Goal: Task Accomplishment & Management: Manage account settings

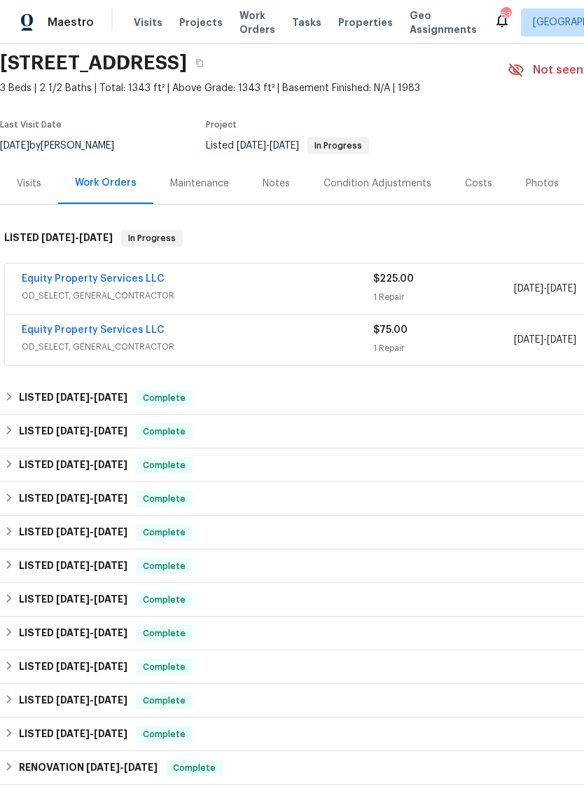
scroll to position [44, 0]
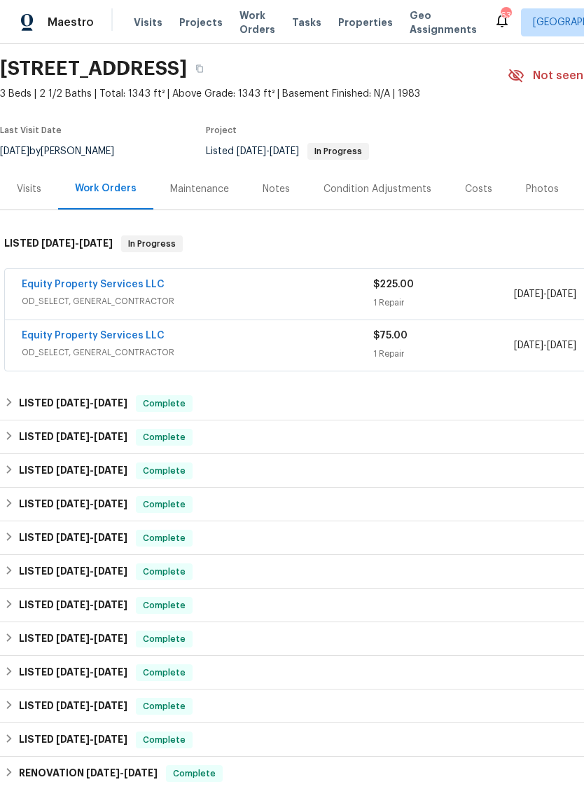
click at [124, 289] on link "Equity Property Services LLC" at bounding box center [93, 285] width 143 height 10
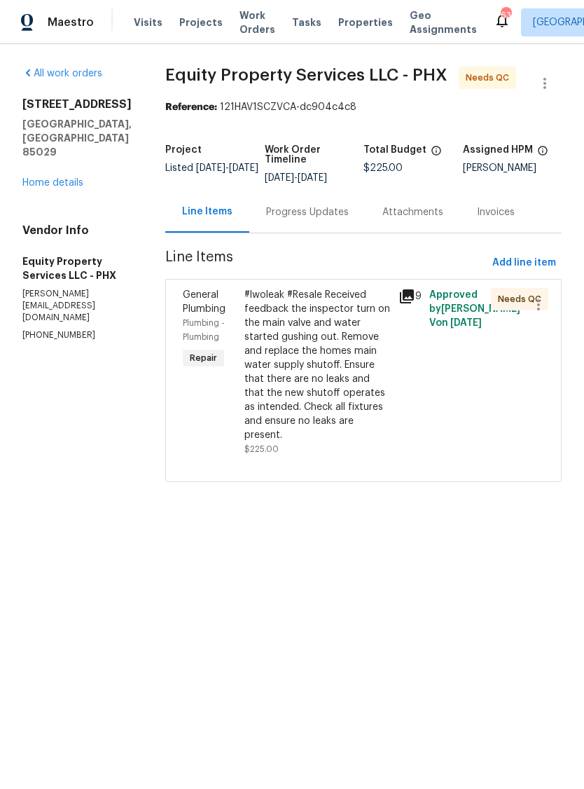
click at [304, 219] on div "Progress Updates" at bounding box center [307, 212] width 83 height 14
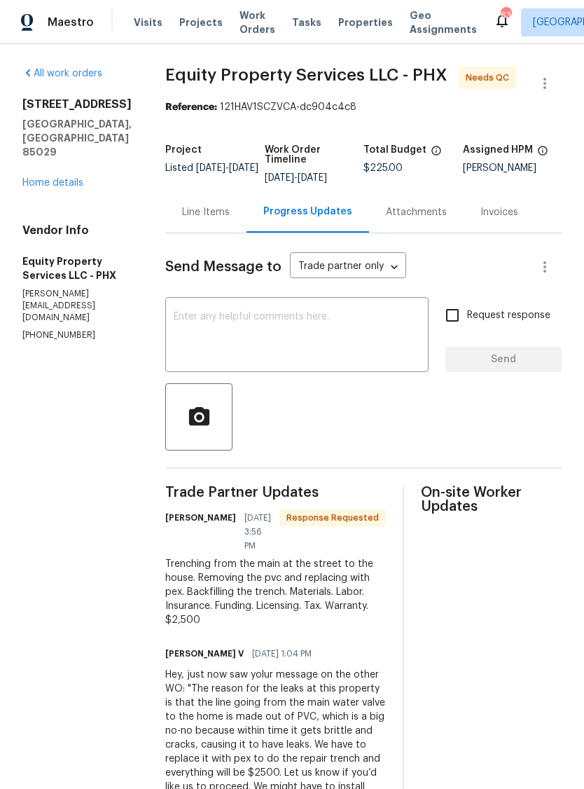
click at [195, 233] on div "Line Items" at bounding box center [205, 211] width 81 height 41
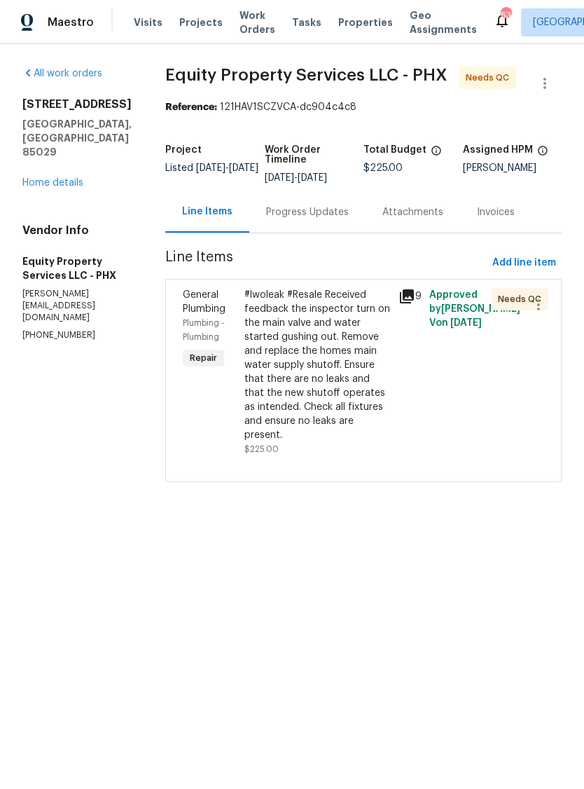
click at [400, 303] on icon at bounding box center [407, 296] width 14 height 14
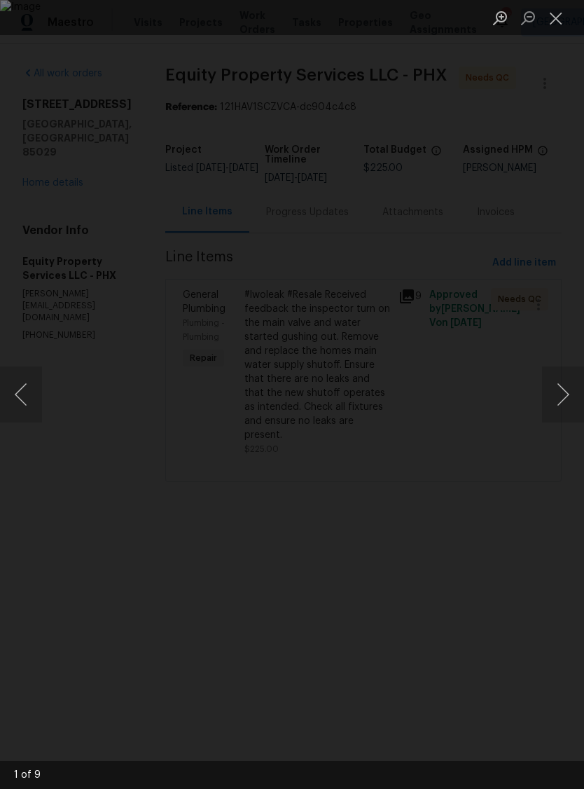
click at [567, 397] on button "Next image" at bounding box center [563, 394] width 42 height 56
click at [567, 395] on button "Next image" at bounding box center [563, 394] width 42 height 56
click at [566, 402] on button "Next image" at bounding box center [563, 394] width 42 height 56
click at [565, 402] on button "Next image" at bounding box center [563, 394] width 42 height 56
click at [559, 396] on button "Next image" at bounding box center [563, 394] width 42 height 56
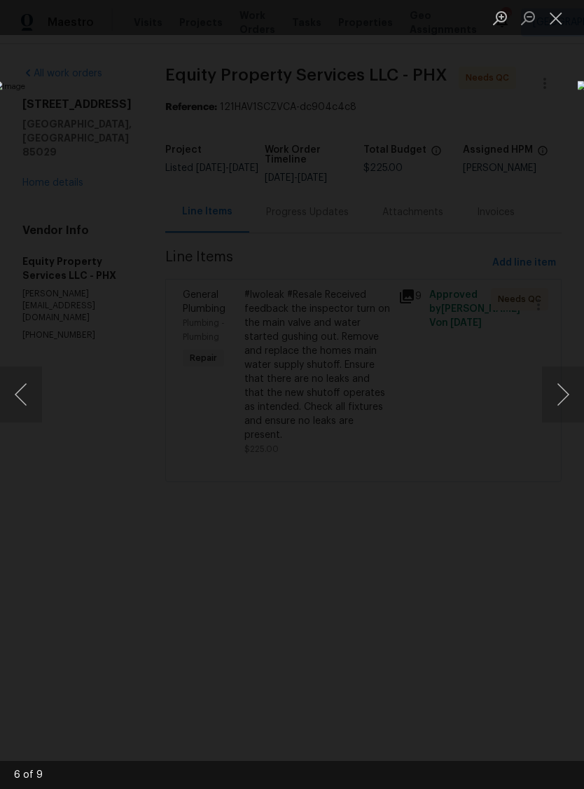
click at [562, 396] on button "Next image" at bounding box center [563, 394] width 42 height 56
click at [565, 404] on button "Next image" at bounding box center [563, 394] width 42 height 56
click at [567, 399] on button "Next image" at bounding box center [563, 394] width 42 height 56
click at [561, 22] on button "Close lightbox" at bounding box center [556, 18] width 28 height 25
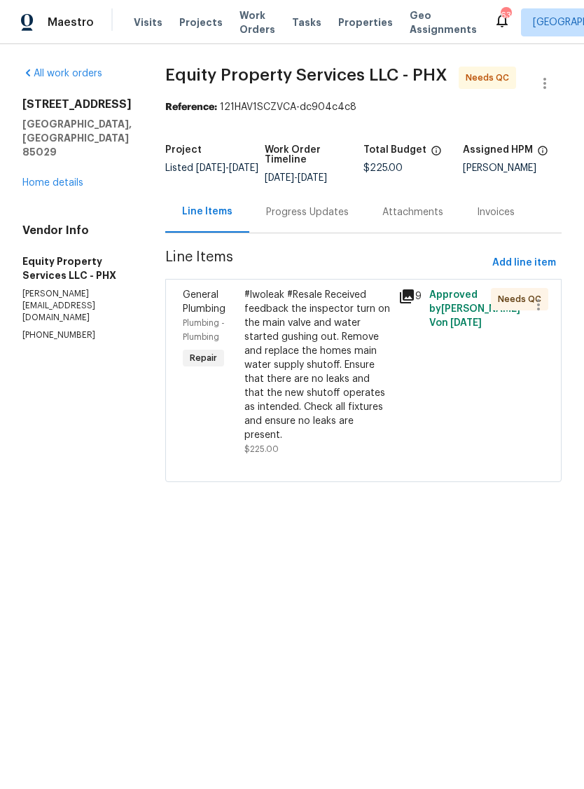
click at [57, 188] on link "Home details" at bounding box center [52, 183] width 61 height 10
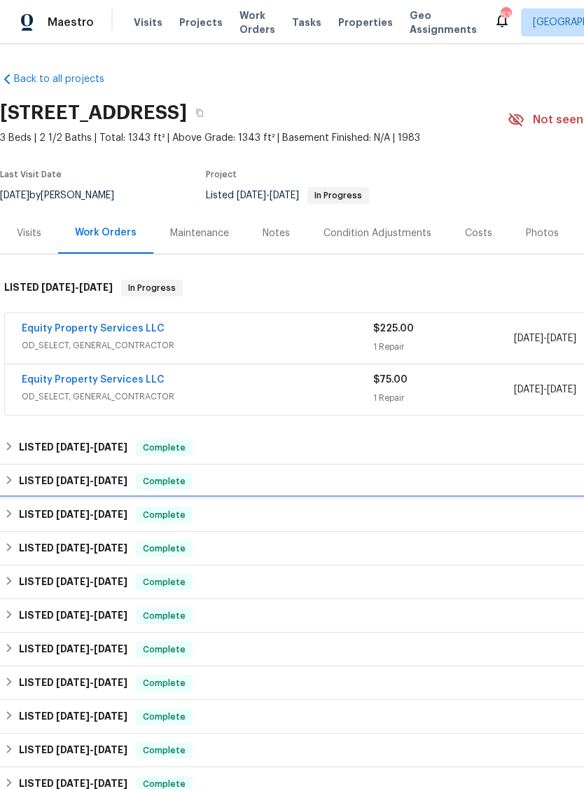
click at [64, 532] on div "LISTED [DATE] - [DATE] Complete" at bounding box center [396, 515] width 792 height 34
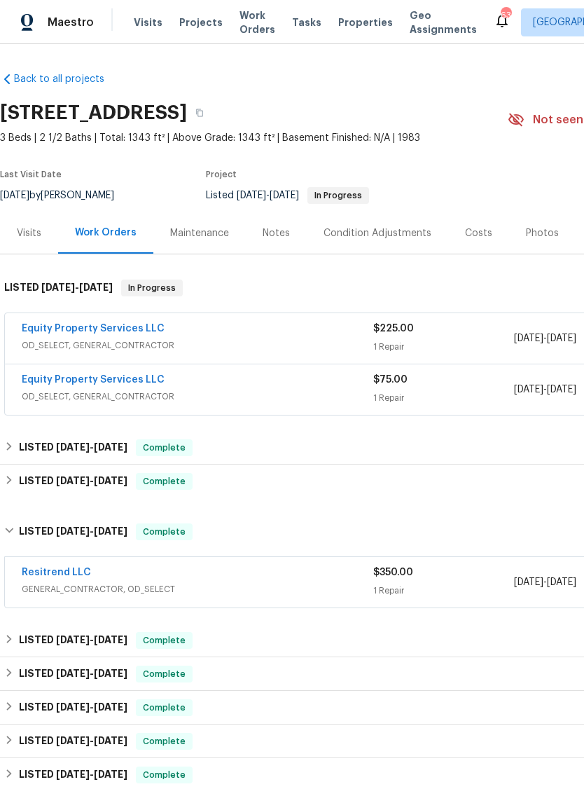
click at [67, 577] on link "Resitrend LLC" at bounding box center [56, 572] width 69 height 10
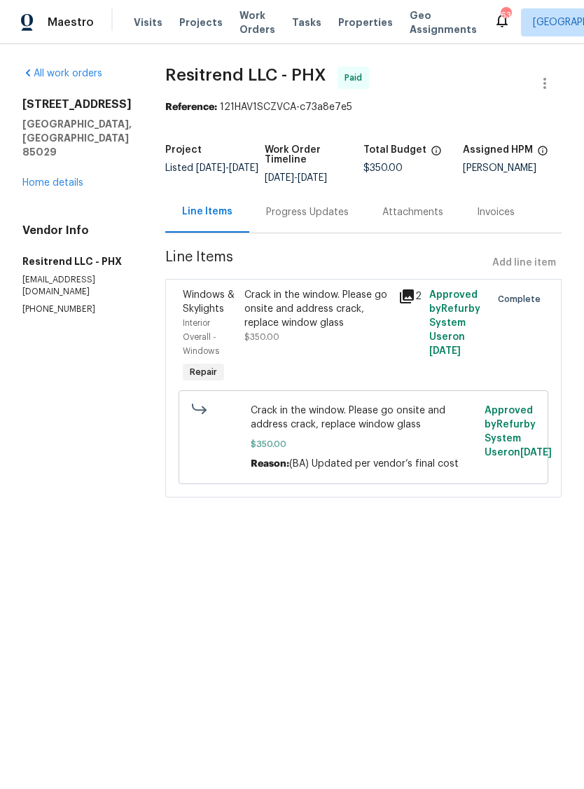
click at [55, 178] on link "Home details" at bounding box center [52, 183] width 61 height 10
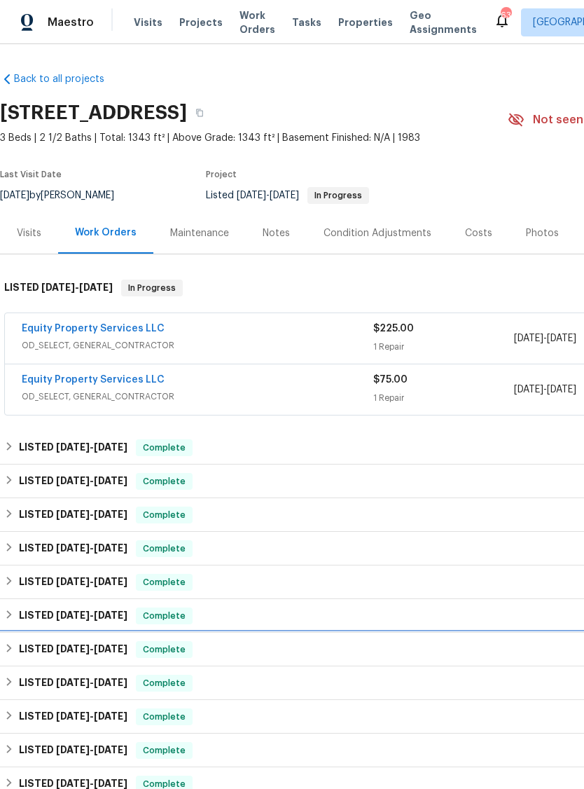
click at [116, 654] on span "[DATE]" at bounding box center [111, 649] width 34 height 10
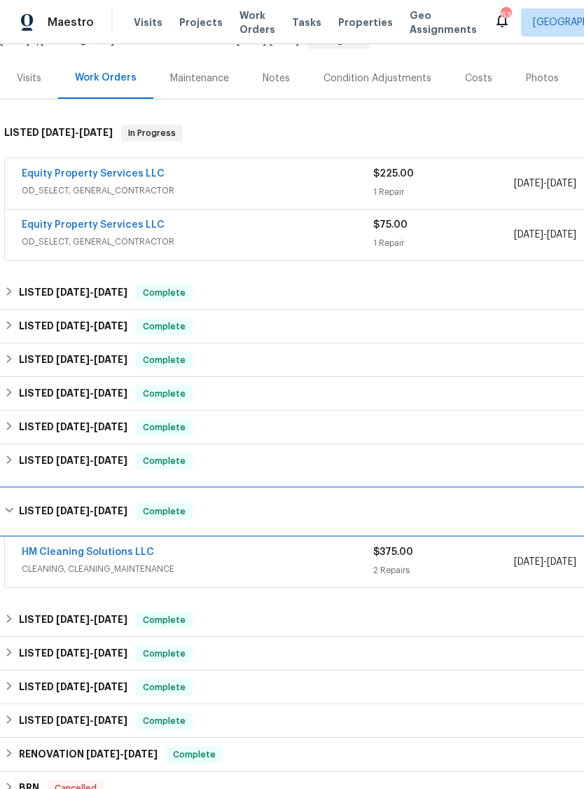
scroll to position [177, 0]
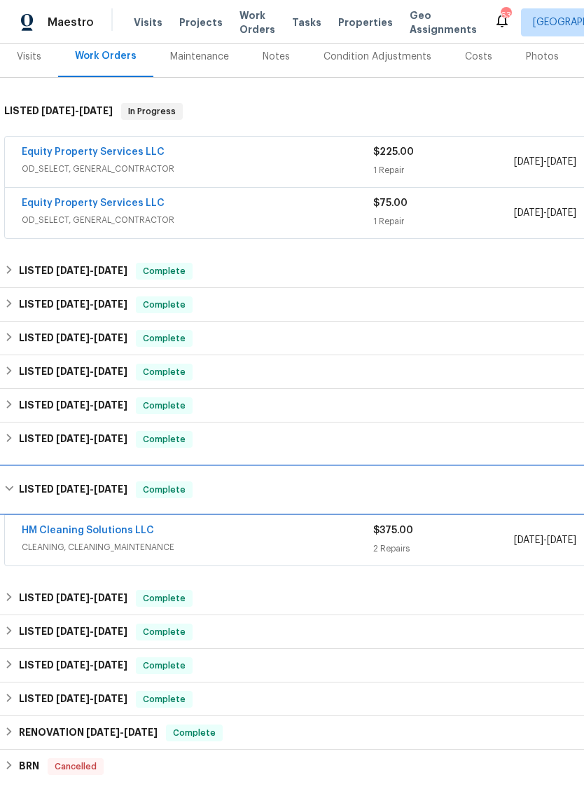
click at [124, 494] on span "[DATE]" at bounding box center [111, 489] width 34 height 10
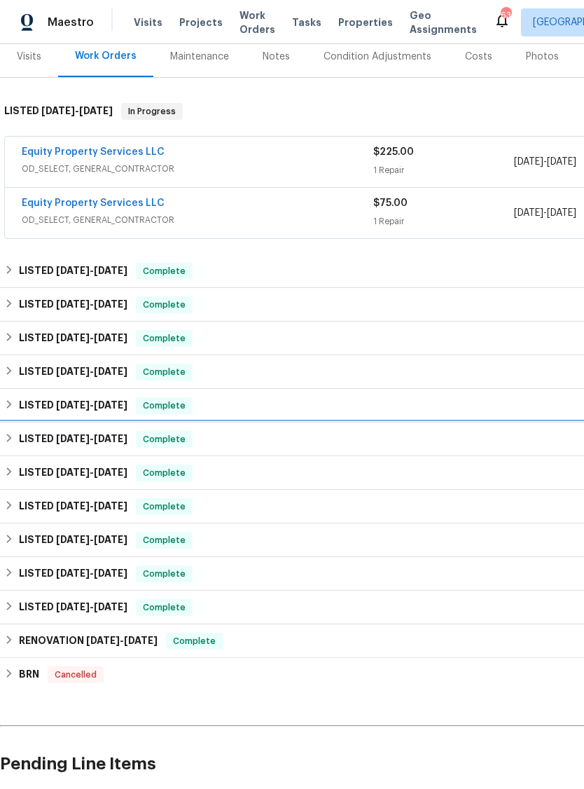
click at [113, 444] on div "LISTED [DATE] - [DATE] Complete" at bounding box center [396, 439] width 792 height 34
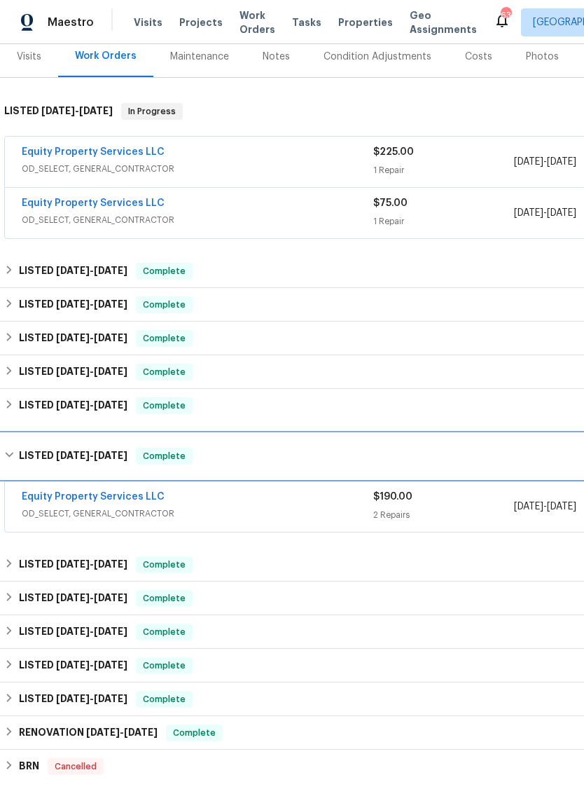
click at [88, 460] on span "[DATE] - [DATE]" at bounding box center [91, 455] width 71 height 10
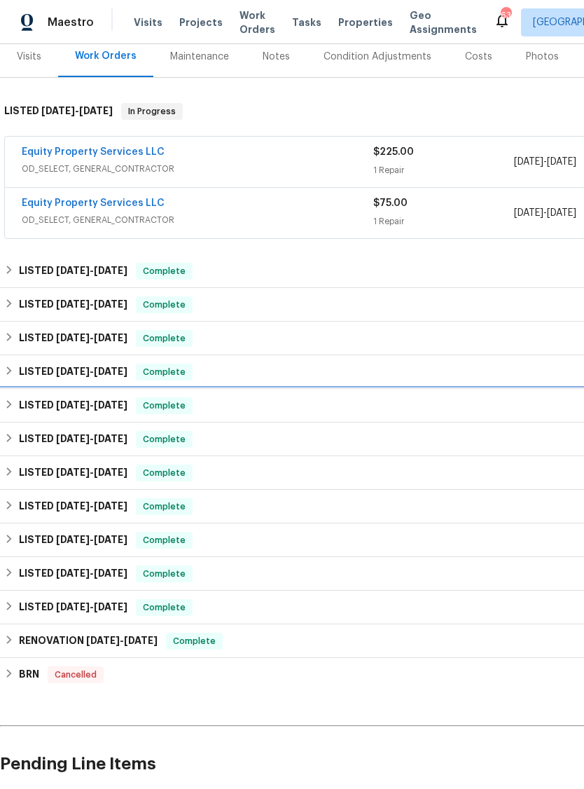
click at [102, 410] on span "[DATE]" at bounding box center [111, 405] width 34 height 10
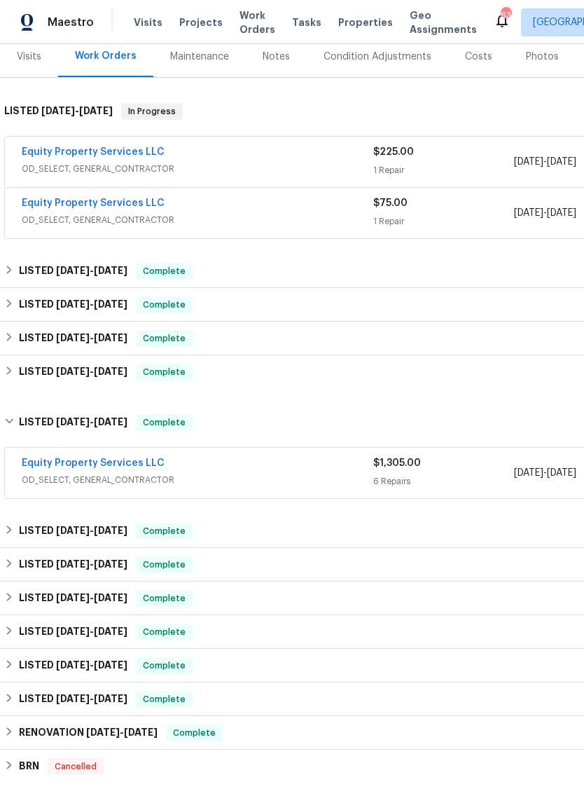
click at [118, 468] on link "Equity Property Services LLC" at bounding box center [93, 463] width 143 height 10
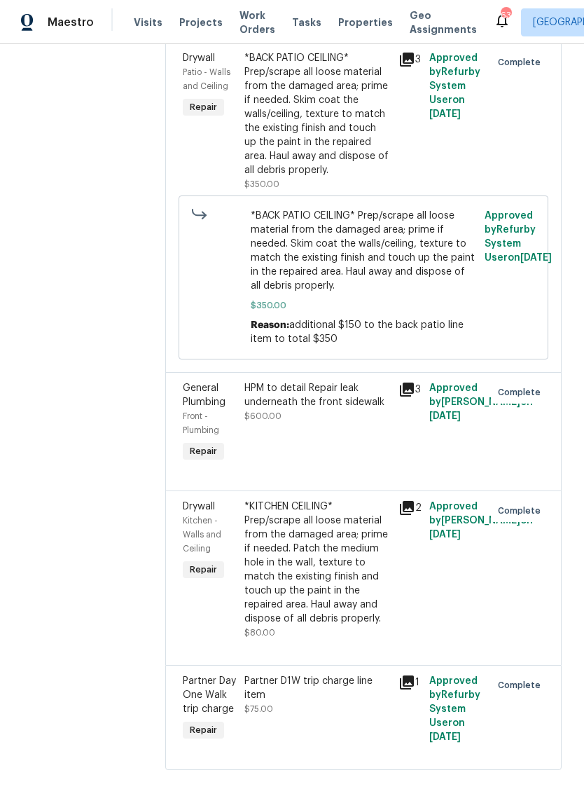
scroll to position [501, 0]
click at [400, 383] on icon at bounding box center [407, 390] width 14 height 14
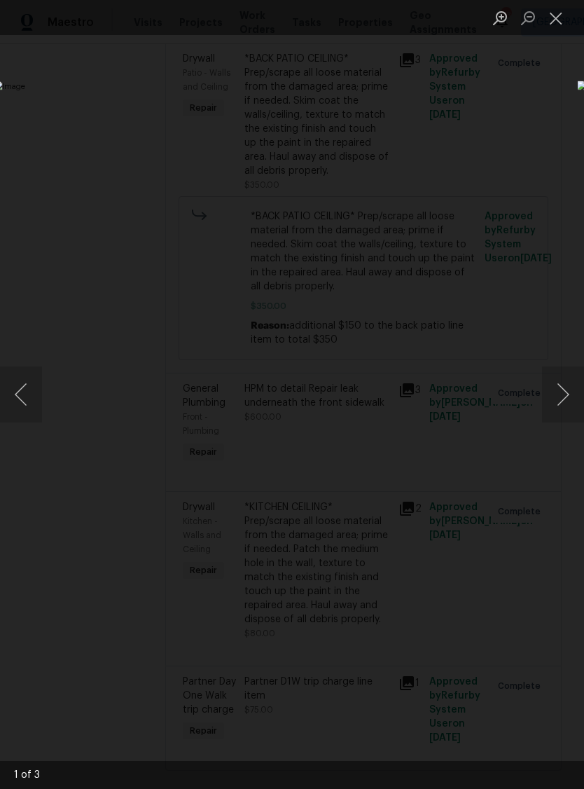
click at [568, 386] on button "Next image" at bounding box center [563, 394] width 42 height 56
click at [569, 392] on button "Next image" at bounding box center [563, 394] width 42 height 56
click at [566, 399] on button "Next image" at bounding box center [563, 394] width 42 height 56
click at [564, 400] on button "Next image" at bounding box center [563, 394] width 42 height 56
click at [556, 25] on button "Close lightbox" at bounding box center [556, 18] width 28 height 25
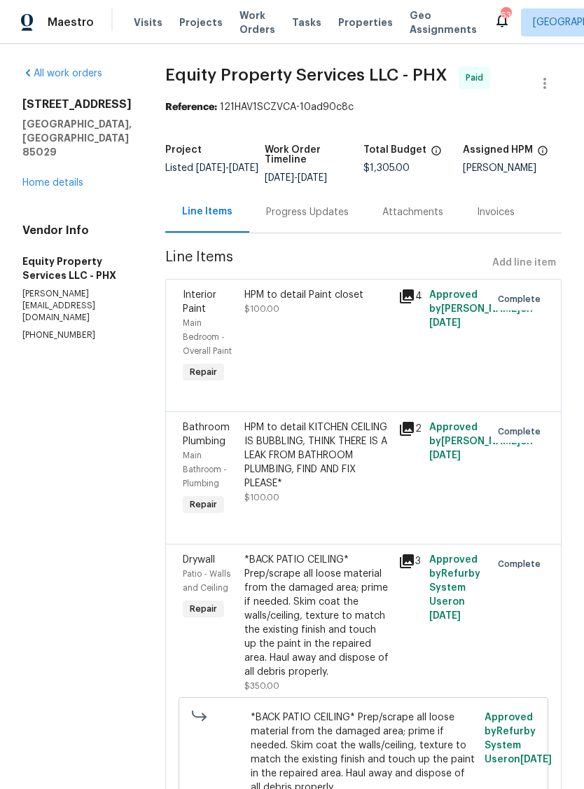
scroll to position [0, 0]
click at [77, 188] on link "Home details" at bounding box center [52, 183] width 61 height 10
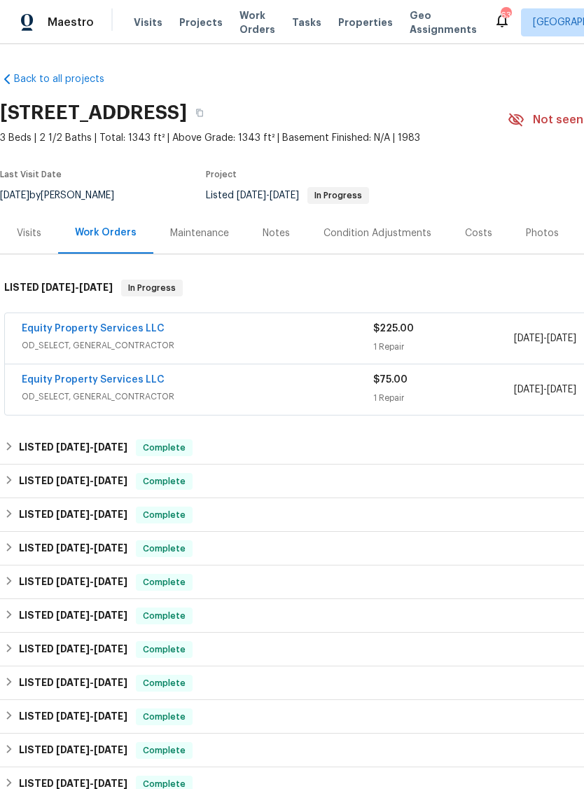
click at [127, 385] on link "Equity Property Services LLC" at bounding box center [93, 380] width 143 height 10
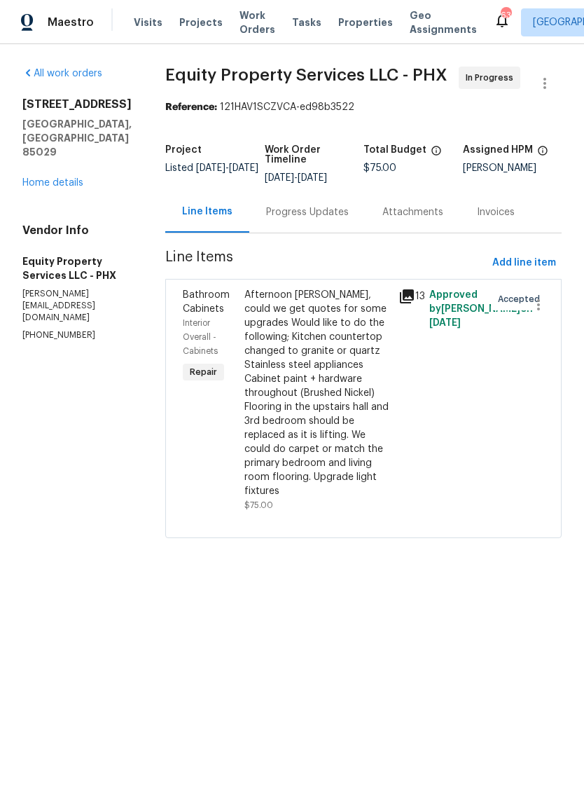
click at [295, 219] on div "Progress Updates" at bounding box center [307, 212] width 83 height 14
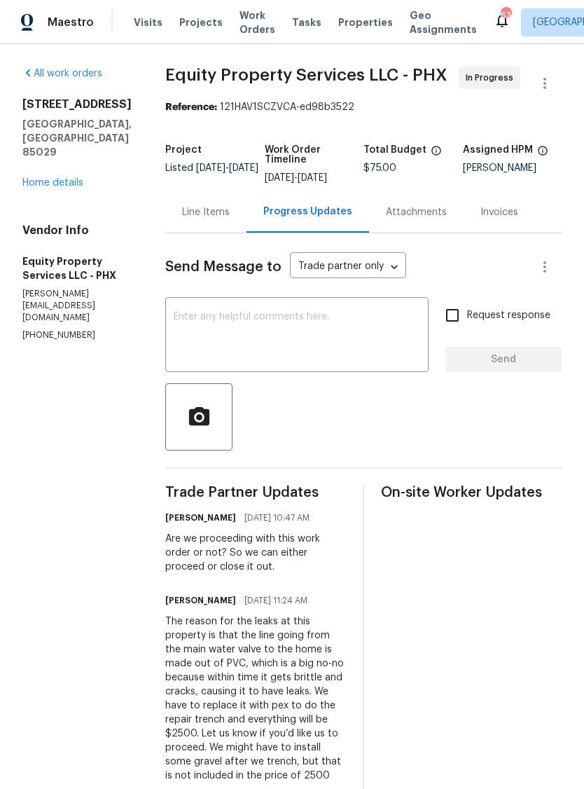
click at [182, 219] on div "Line Items" at bounding box center [206, 212] width 48 height 14
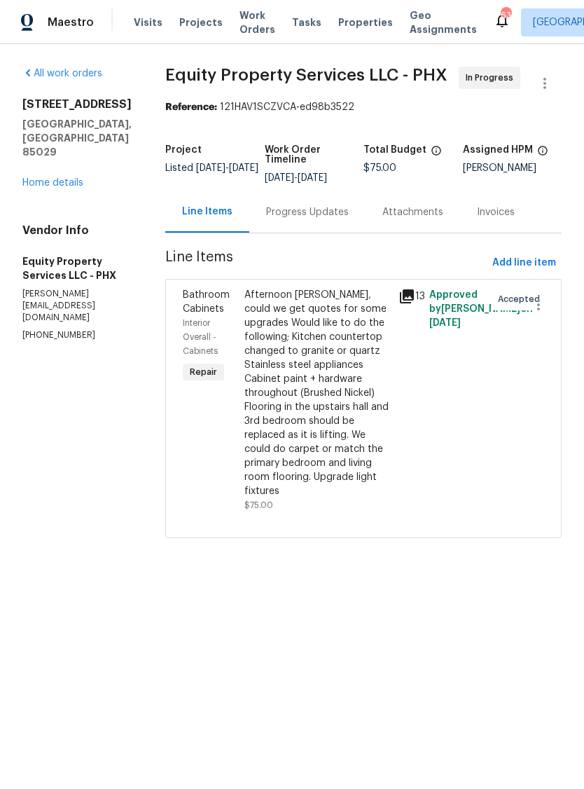
click at [284, 216] on div "Progress Updates" at bounding box center [307, 211] width 116 height 41
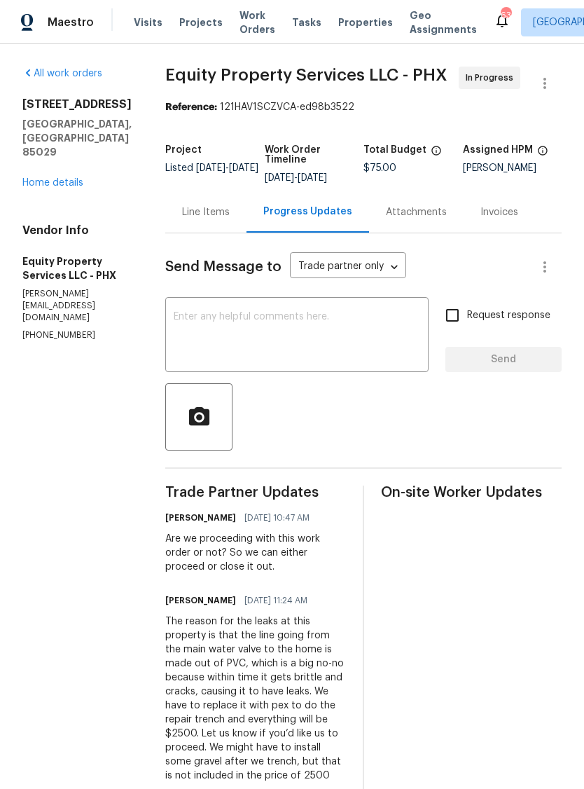
click at [198, 219] on div "Line Items" at bounding box center [206, 212] width 48 height 14
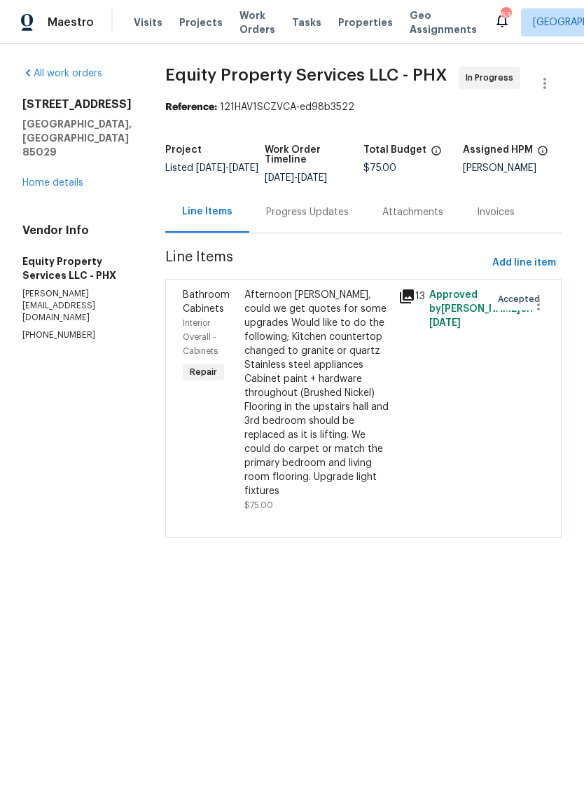
click at [71, 188] on link "Home details" at bounding box center [52, 183] width 61 height 10
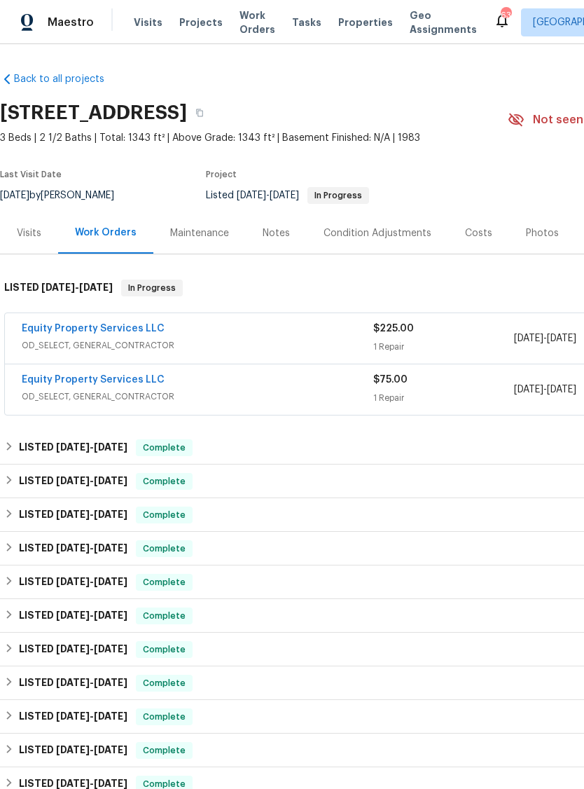
click at [113, 333] on link "Equity Property Services LLC" at bounding box center [93, 329] width 143 height 10
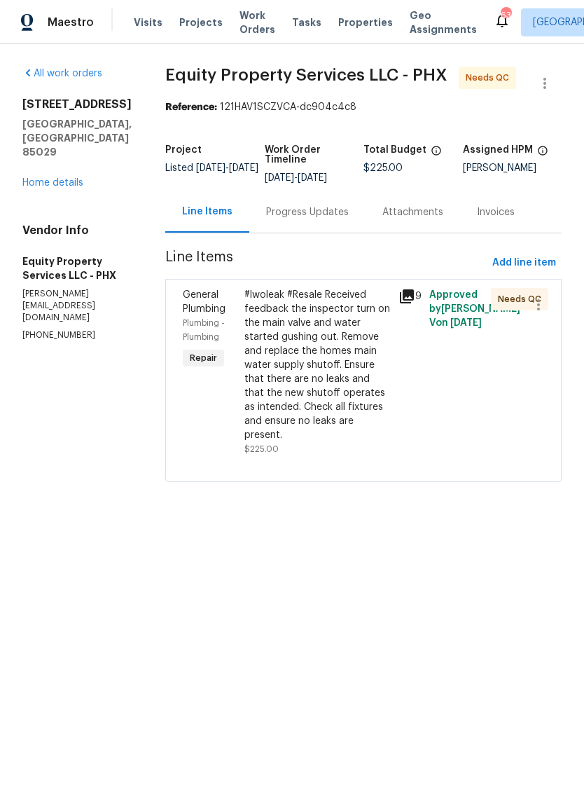
click at [295, 350] on div "#lwoleak #Resale Received feedback the inspector turn on the main valve and wat…" at bounding box center [317, 365] width 146 height 154
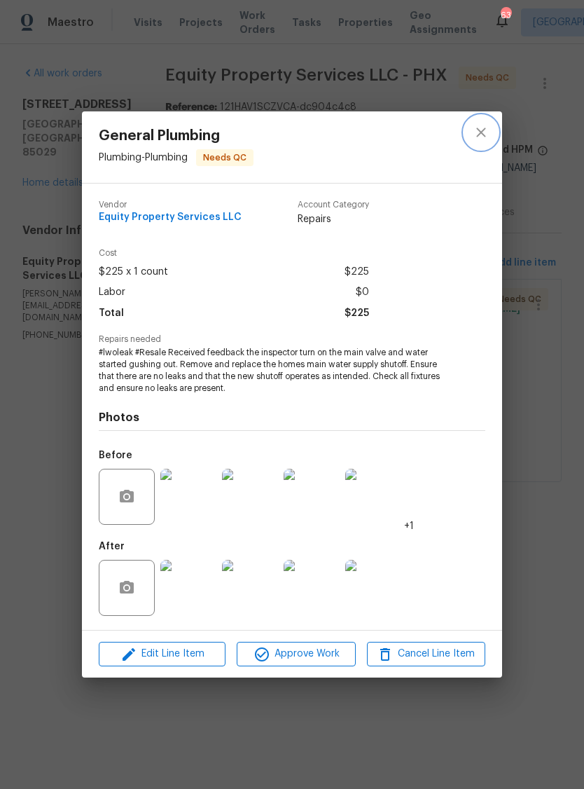
click at [487, 129] on icon "close" at bounding box center [481, 132] width 17 height 17
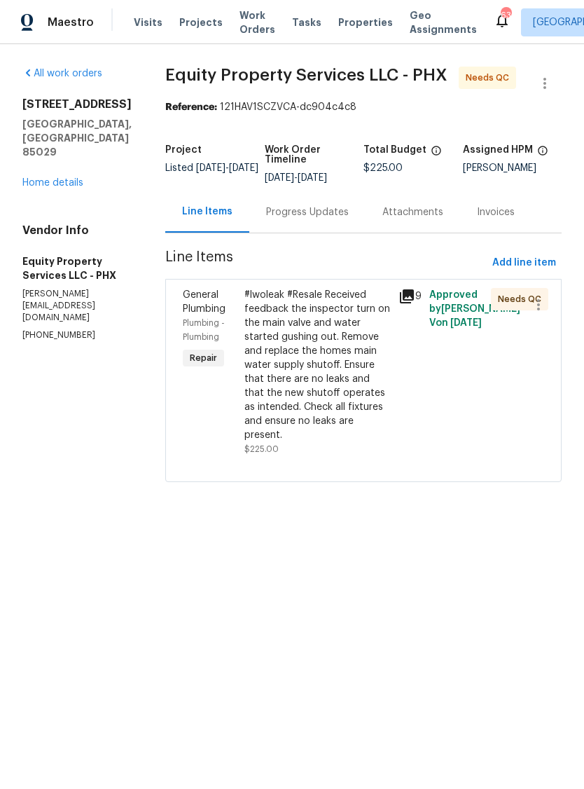
click at [280, 219] on div "Progress Updates" at bounding box center [307, 212] width 83 height 14
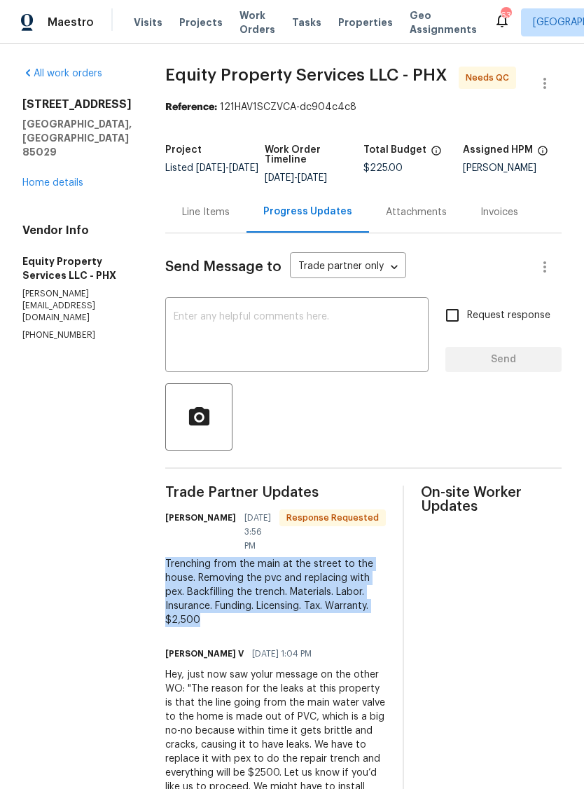
click at [129, 513] on div "All work orders [STREET_ADDRESS] Home details Vendor Info Equity Property Servi…" at bounding box center [292, 667] width 584 height 1246
copy div "Trenching from the main at the street to the house. Removing the pvc and replac…"
click at [186, 219] on div "Line Items" at bounding box center [206, 212] width 48 height 14
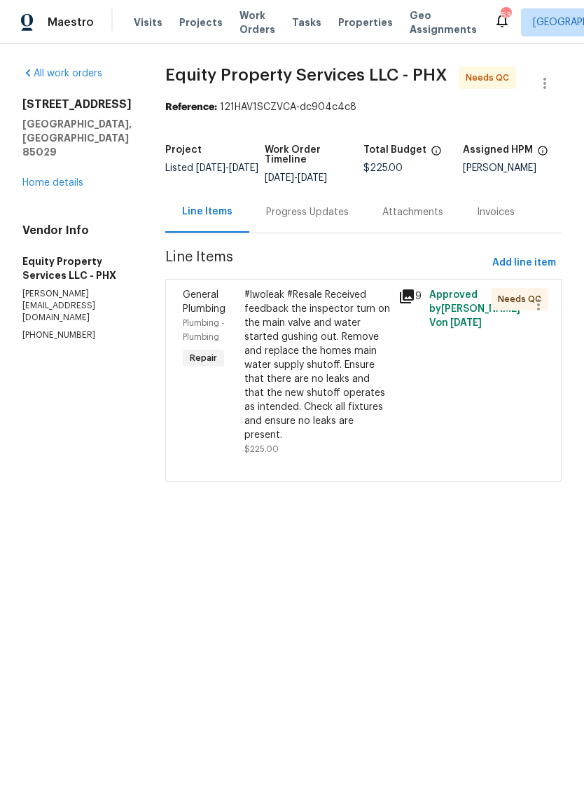
click at [308, 371] on div "#lwoleak #Resale Received feedback the inspector turn on the main valve and wat…" at bounding box center [317, 365] width 146 height 154
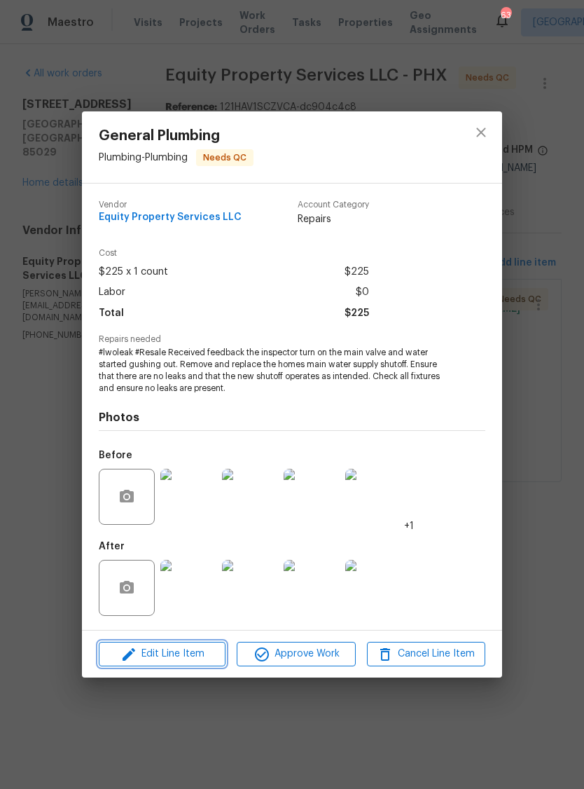
click at [194, 658] on span "Edit Line Item" at bounding box center [162, 654] width 118 height 18
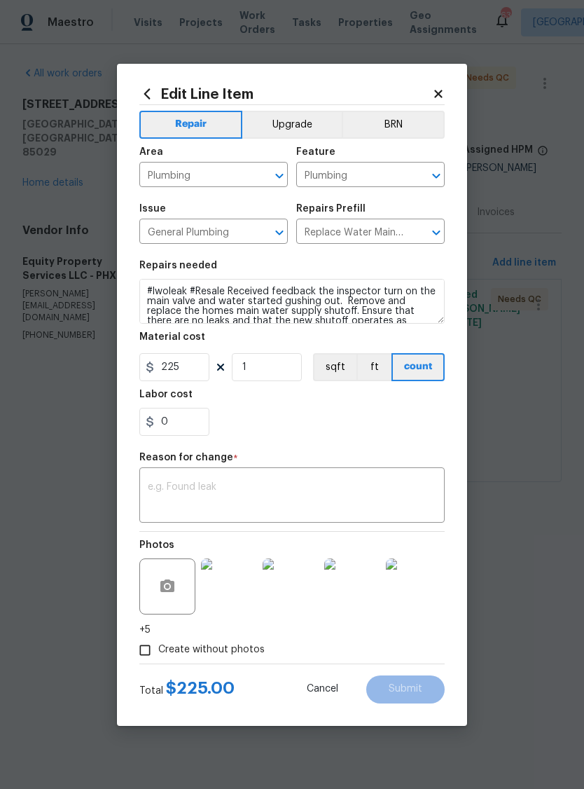
click at [209, 472] on div "x ​" at bounding box center [291, 497] width 305 height 52
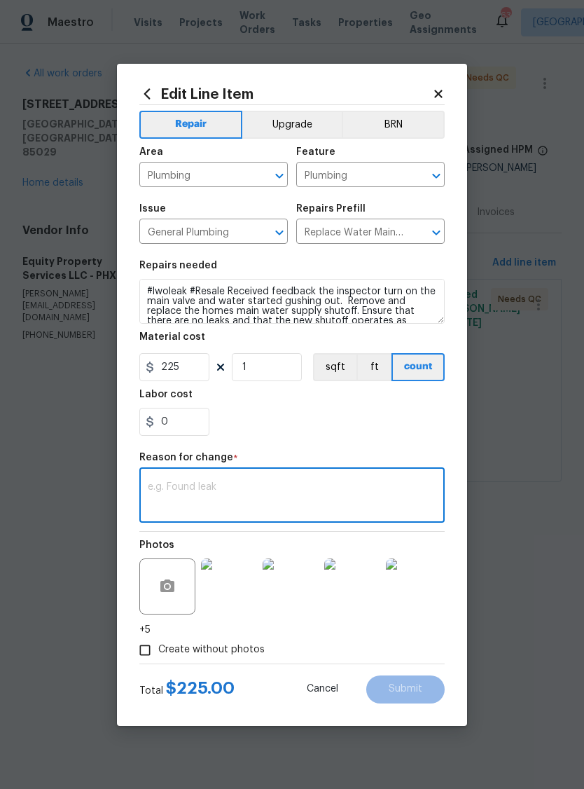
click at [206, 484] on textarea at bounding box center [292, 496] width 289 height 29
paste textarea "Trenching from the main at the street to the house. Removing the pvc and replac…"
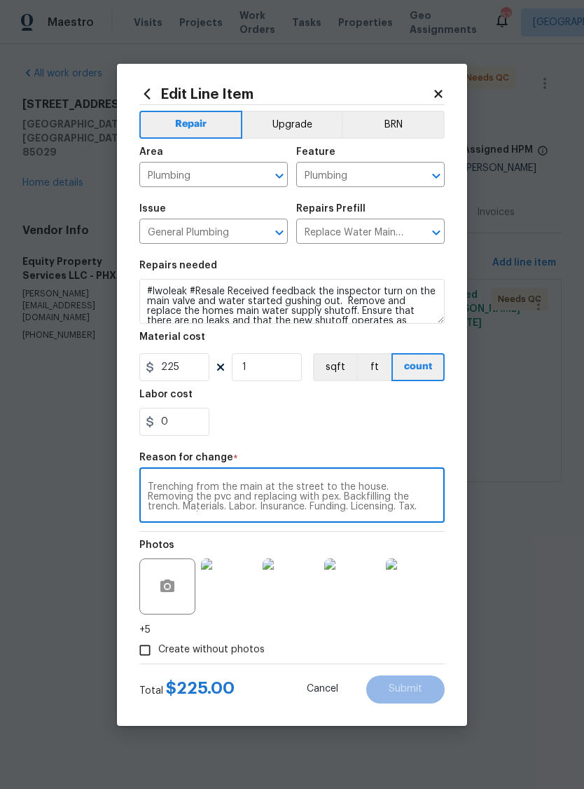
scroll to position [10, 0]
type textarea "Trenching from the main at the street to the house. Removing the pvc and replac…"
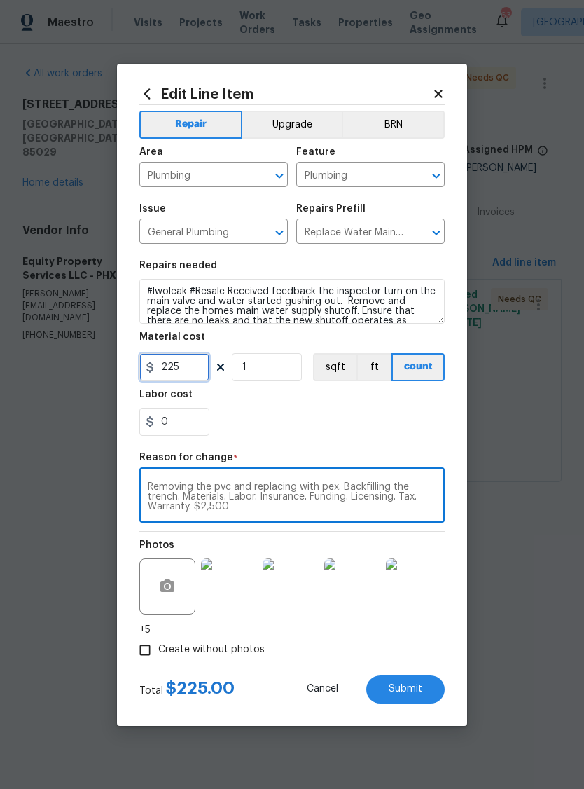
click at [200, 375] on input "225" at bounding box center [174, 367] width 70 height 28
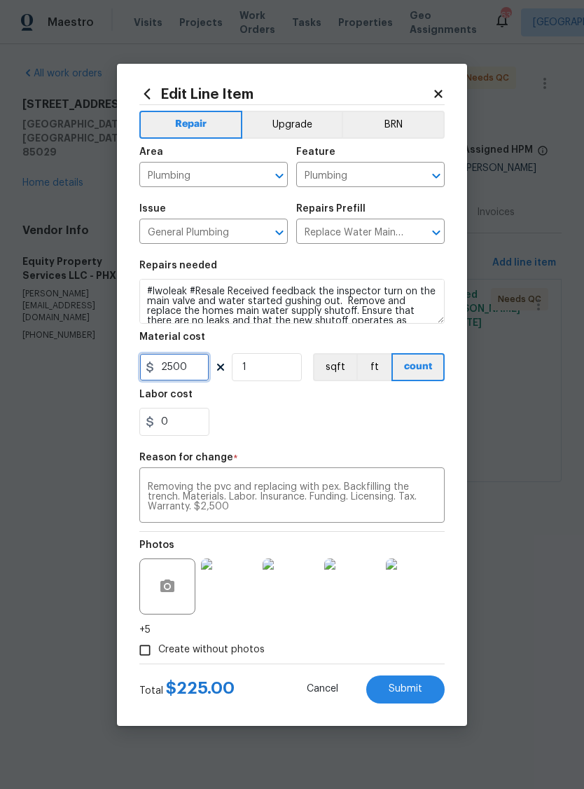
type input "2500"
click at [348, 411] on div "0" at bounding box center [291, 422] width 305 height 28
click at [407, 692] on span "Submit" at bounding box center [406, 689] width 34 height 11
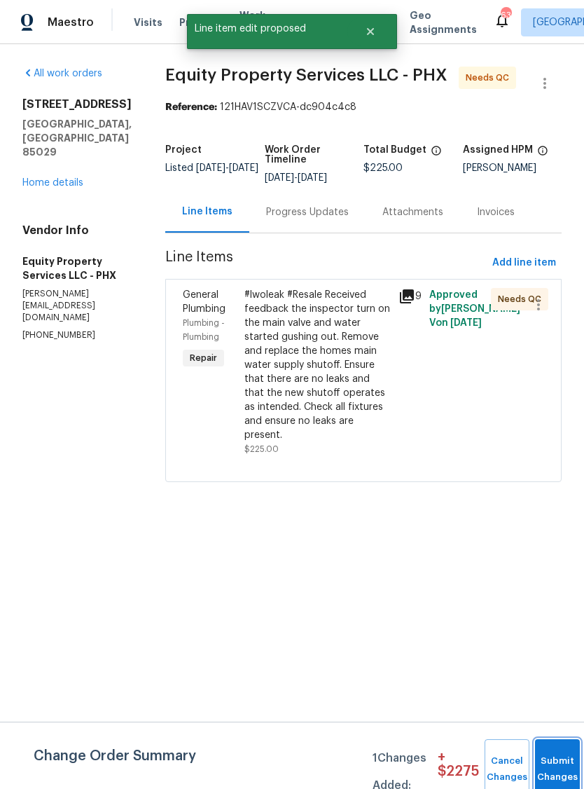
click at [560, 774] on span "Submit Changes" at bounding box center [557, 769] width 31 height 32
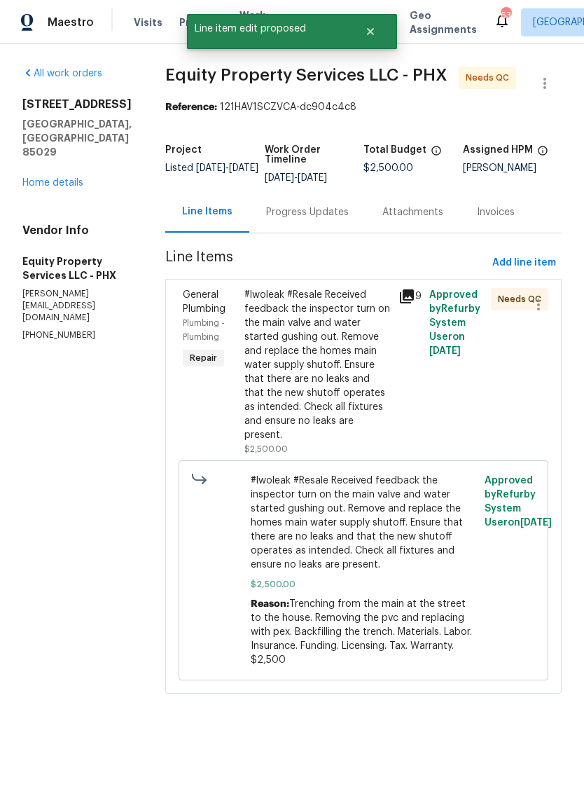
click at [290, 364] on div "#lwoleak #Resale Received feedback the inspector turn on the main valve and wat…" at bounding box center [317, 365] width 146 height 154
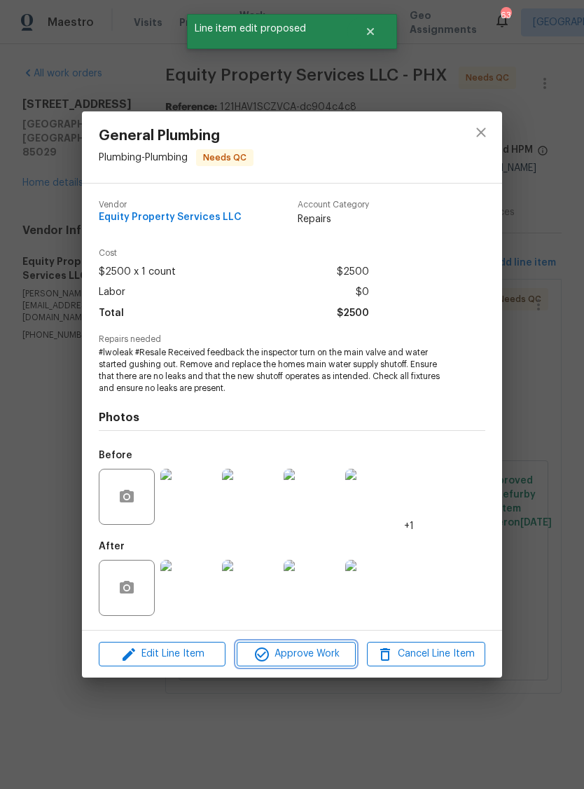
click at [319, 652] on span "Approve Work" at bounding box center [296, 654] width 110 height 18
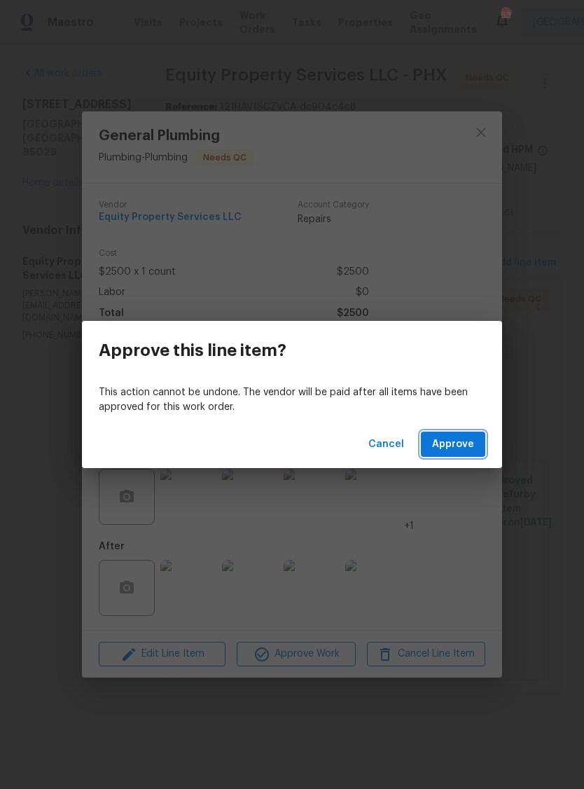
click at [459, 449] on span "Approve" at bounding box center [453, 445] width 42 height 18
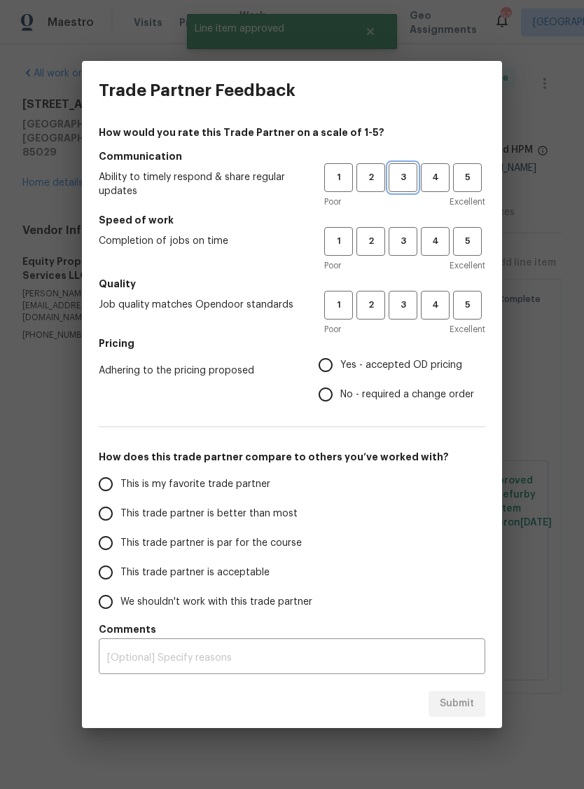
click at [404, 176] on span "3" at bounding box center [403, 178] width 26 height 16
click at [415, 240] on span "3" at bounding box center [403, 241] width 26 height 16
click at [408, 294] on button "3" at bounding box center [403, 305] width 29 height 29
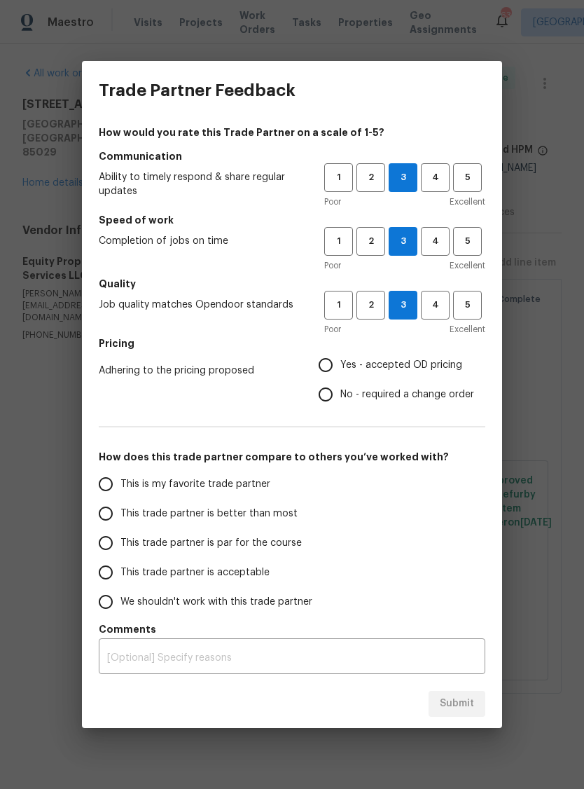
click at [338, 392] on input "No - required a change order" at bounding box center [325, 394] width 29 height 29
radio input "true"
click at [118, 480] on input "This is my favorite trade partner" at bounding box center [105, 483] width 29 height 29
click at [456, 692] on button "Submit" at bounding box center [457, 704] width 57 height 26
radio input "true"
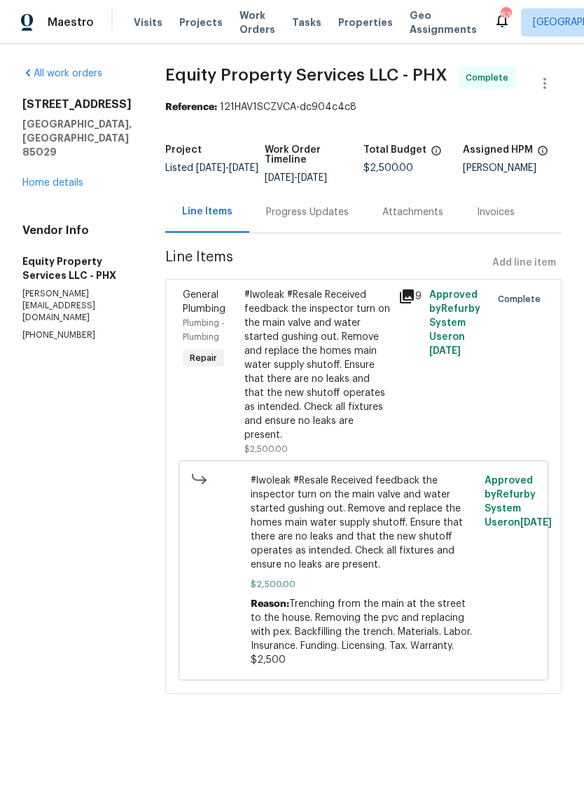
click at [62, 188] on link "Home details" at bounding box center [52, 183] width 61 height 10
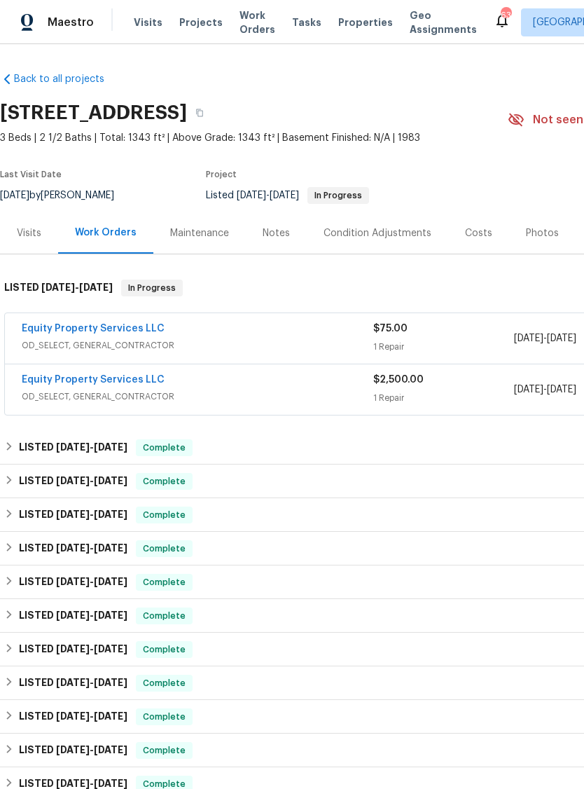
click at [88, 333] on link "Equity Property Services LLC" at bounding box center [93, 329] width 143 height 10
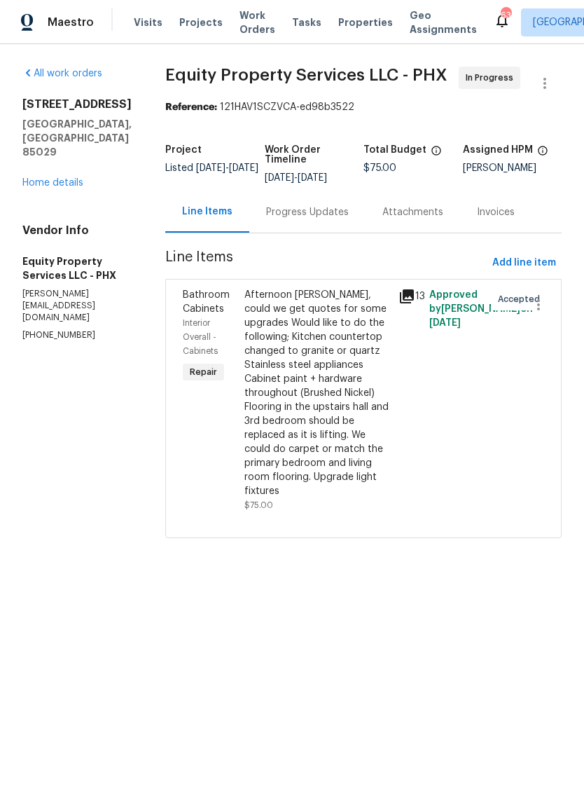
click at [290, 219] on div "Progress Updates" at bounding box center [307, 212] width 83 height 14
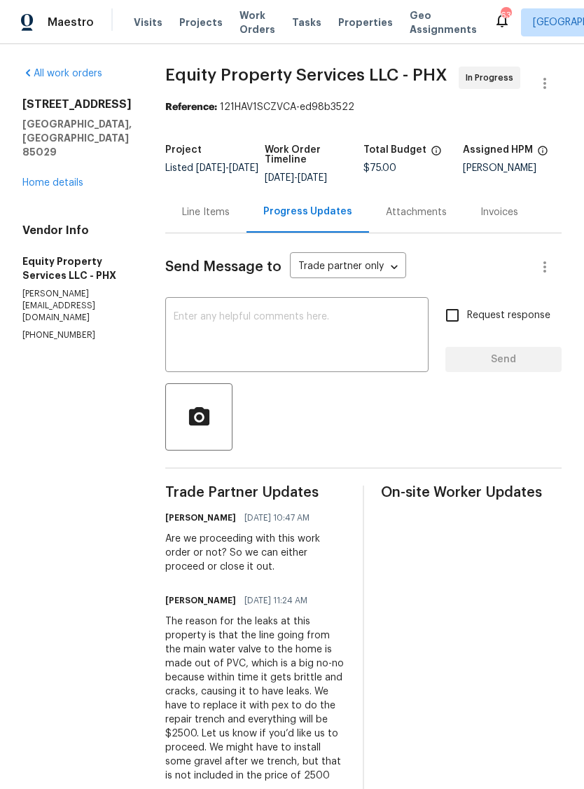
click at [172, 233] on div "Line Items" at bounding box center [205, 211] width 81 height 41
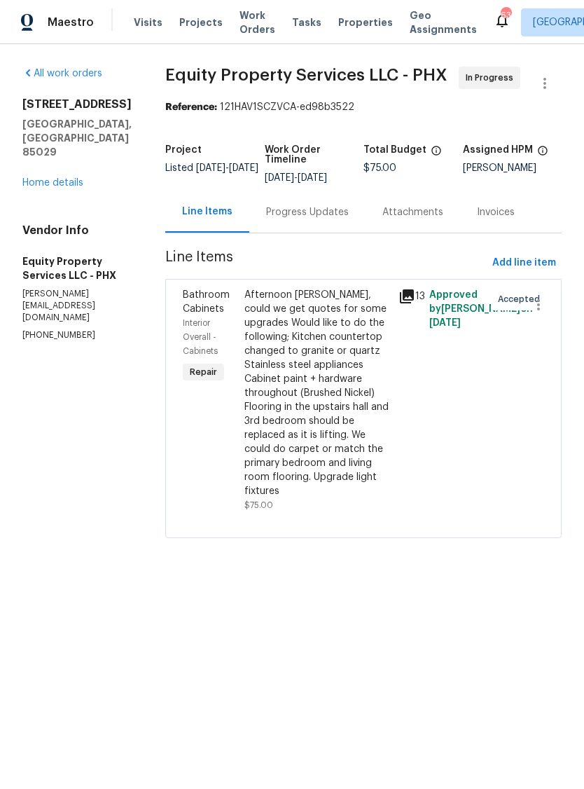
click at [291, 233] on div "Progress Updates" at bounding box center [307, 211] width 116 height 41
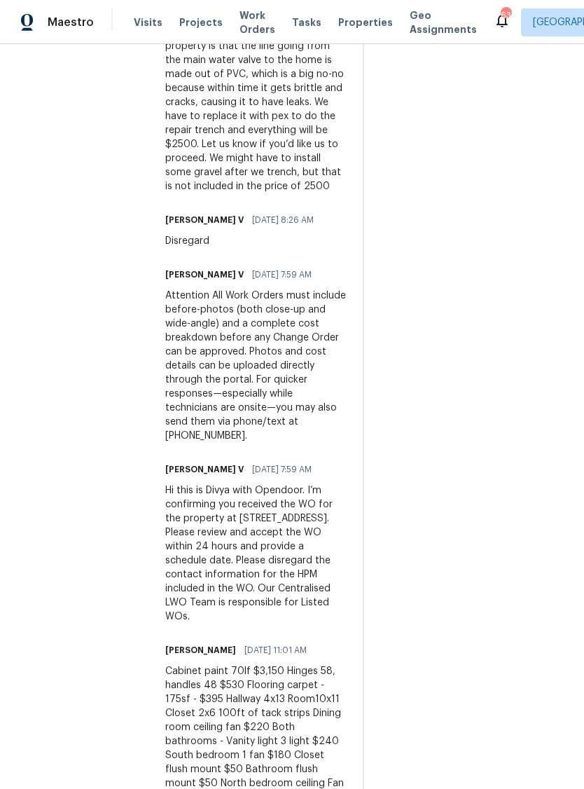
scroll to position [588, 0]
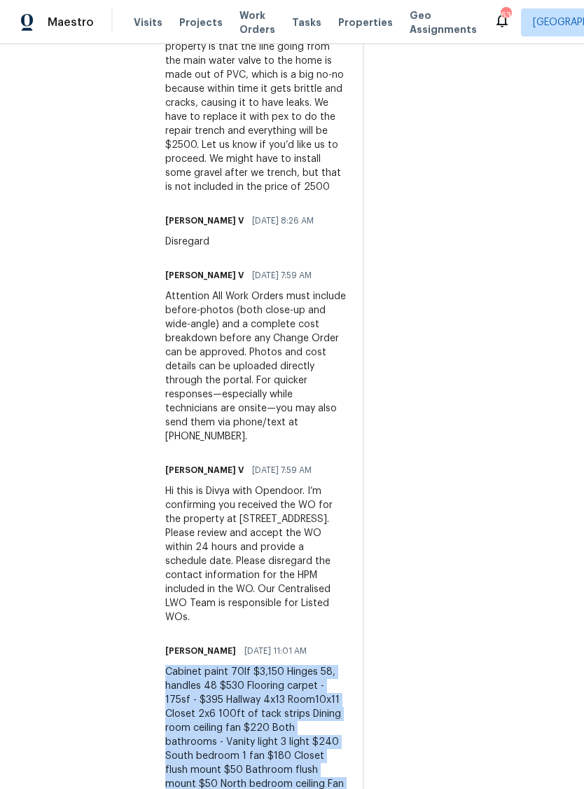
copy div "Cabinet paint 70lf $3,150 Hinges 58, handles 48 $530 Flooring carpet - 175sf - …"
click at [61, 494] on section "All work orders [STREET_ADDRESS] Home details Vendor Info Equity Property Servi…" at bounding box center [76, 150] width 109 height 1344
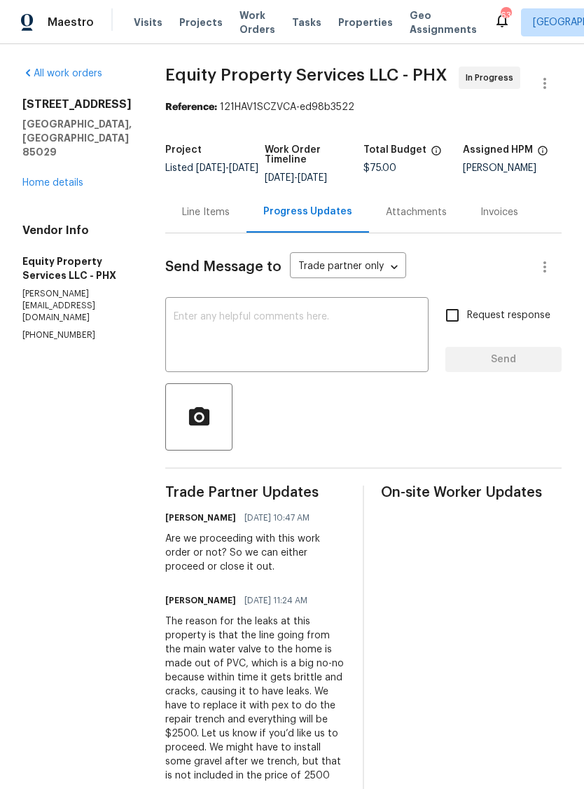
scroll to position [0, 0]
click at [63, 188] on link "Home details" at bounding box center [52, 183] width 61 height 10
